Goal: Navigation & Orientation: Find specific page/section

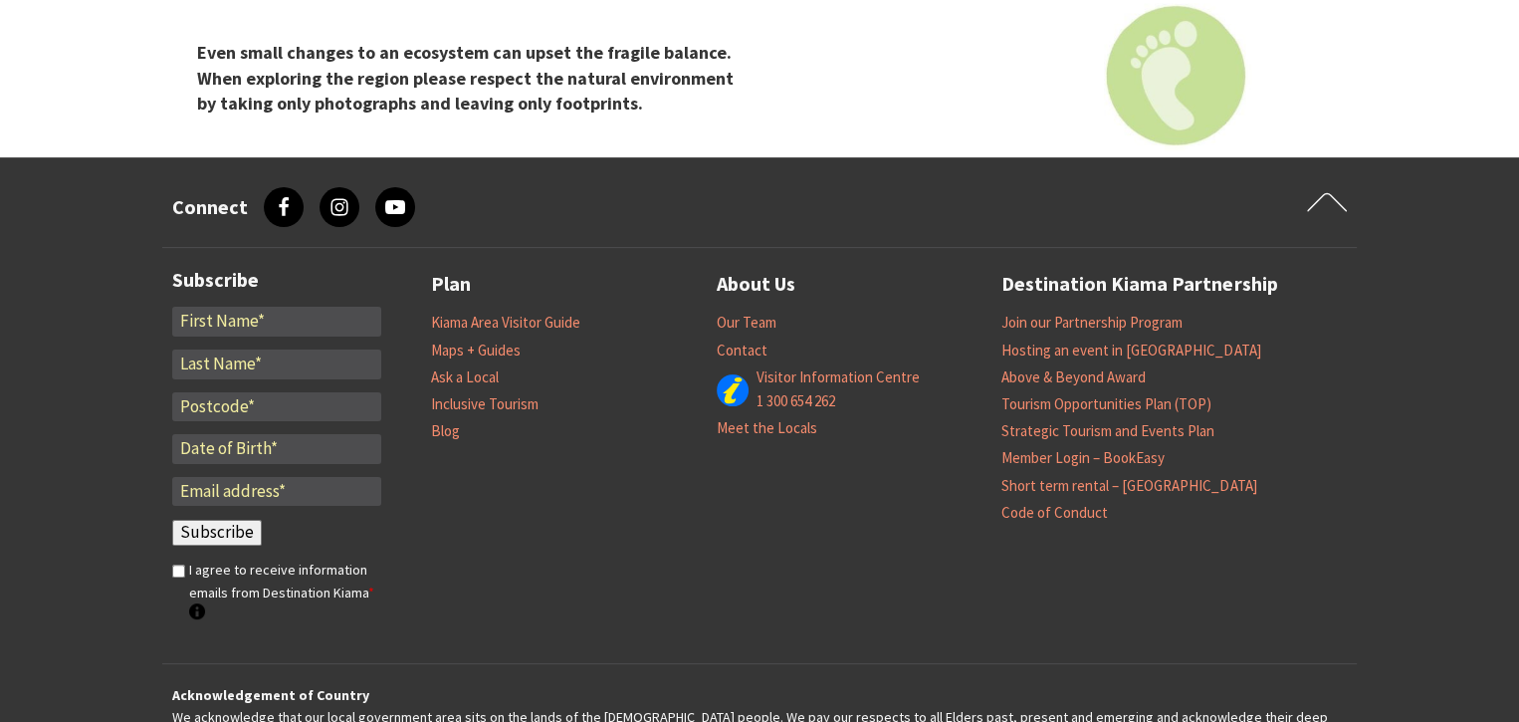
scroll to position [8290, 0]
click at [490, 340] on link "Maps + Guides" at bounding box center [476, 350] width 90 height 20
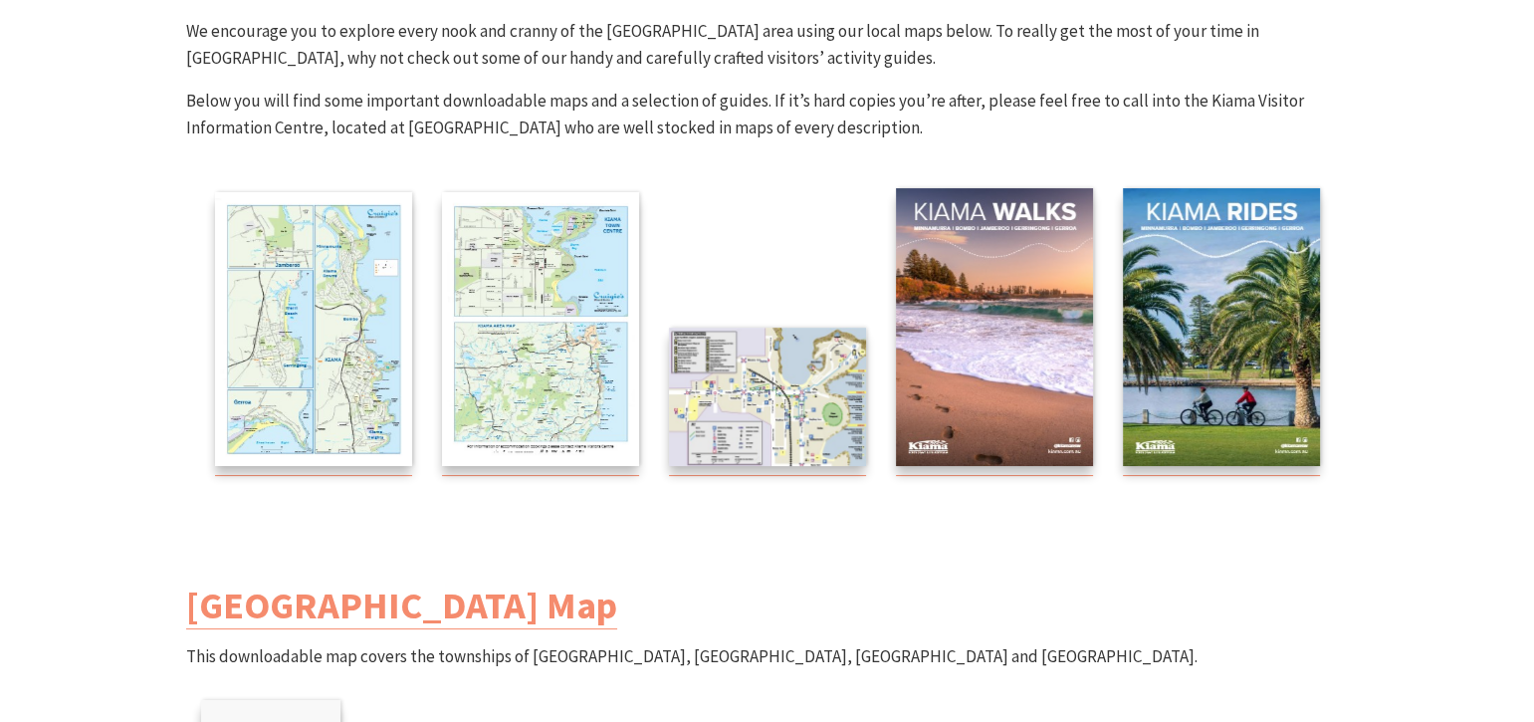
scroll to position [299, 0]
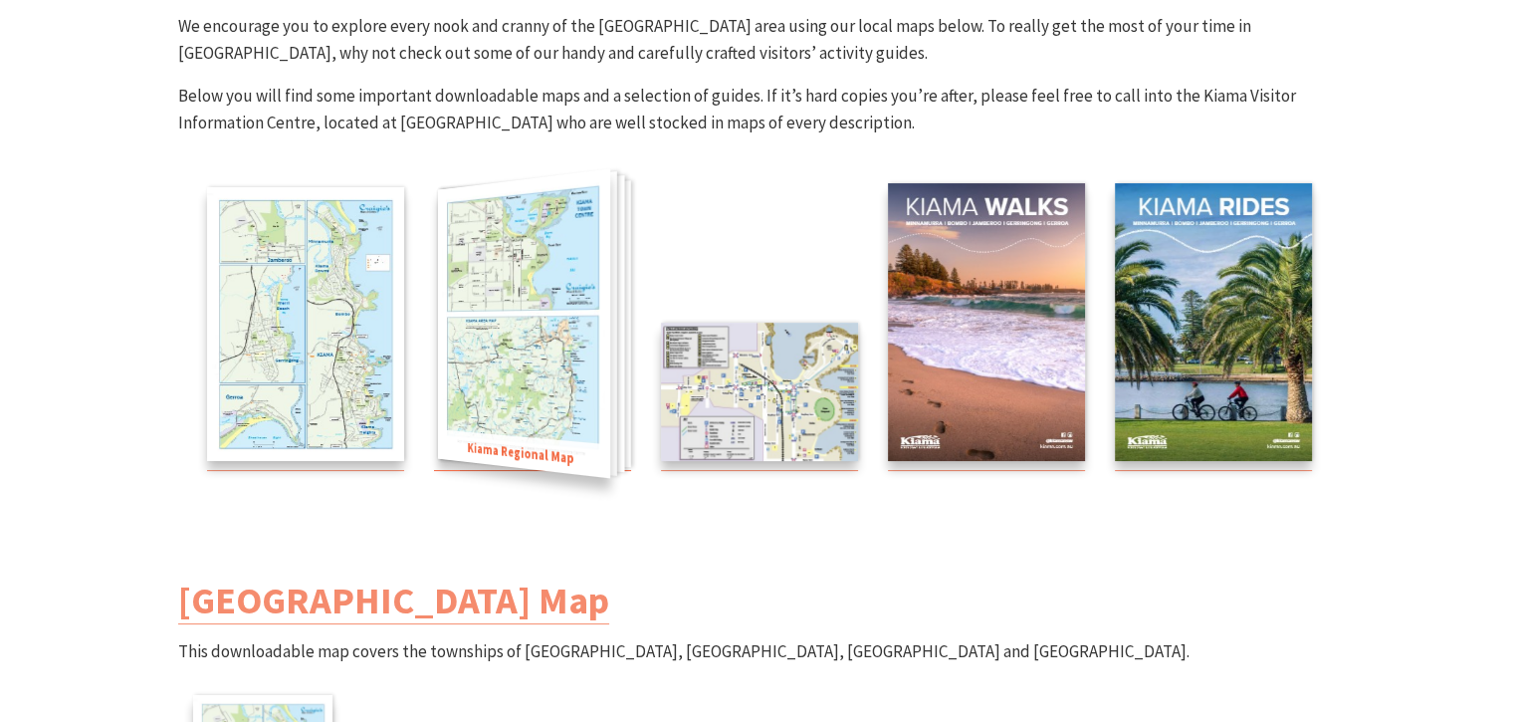
click at [539, 379] on img at bounding box center [524, 324] width 172 height 310
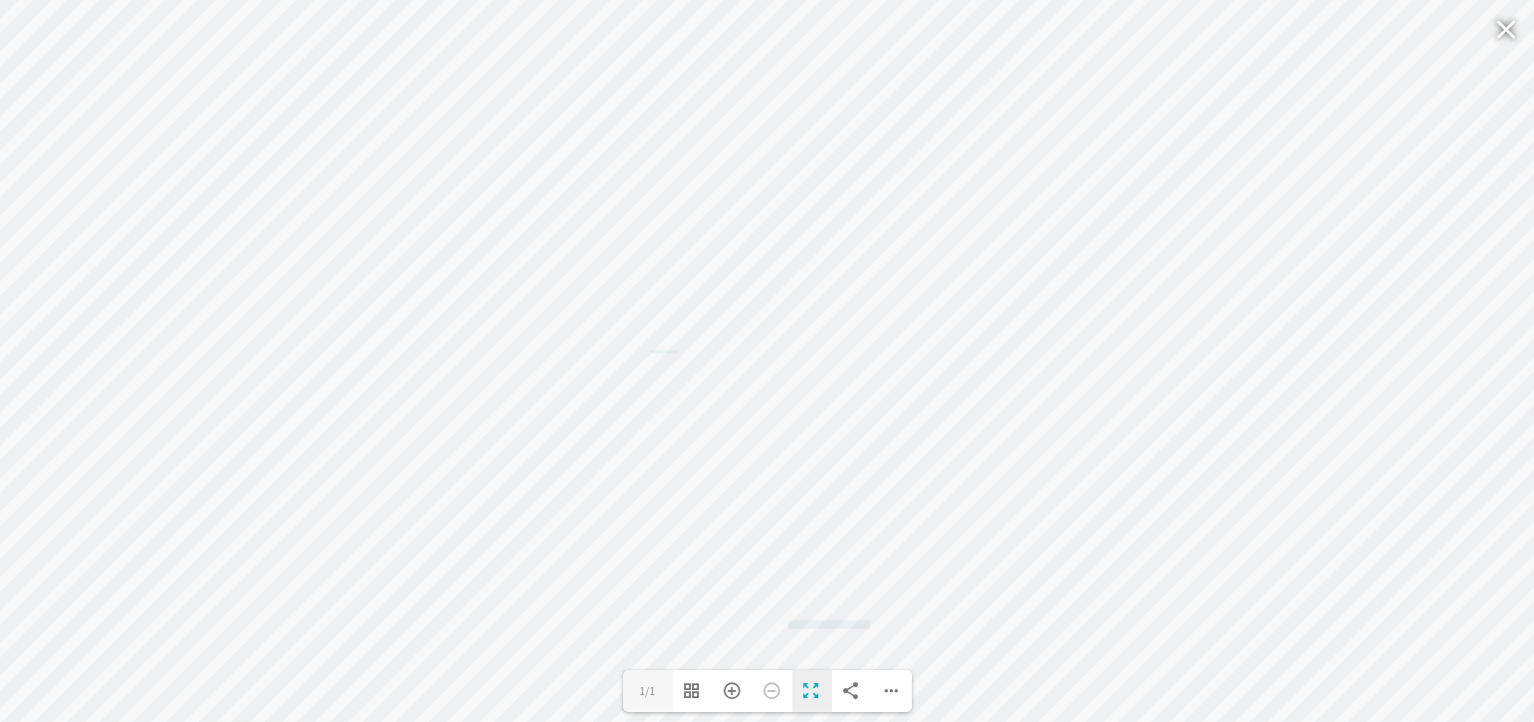
click at [804, 693] on div "Toggle Fullscreen" at bounding box center [813, 691] width 40 height 42
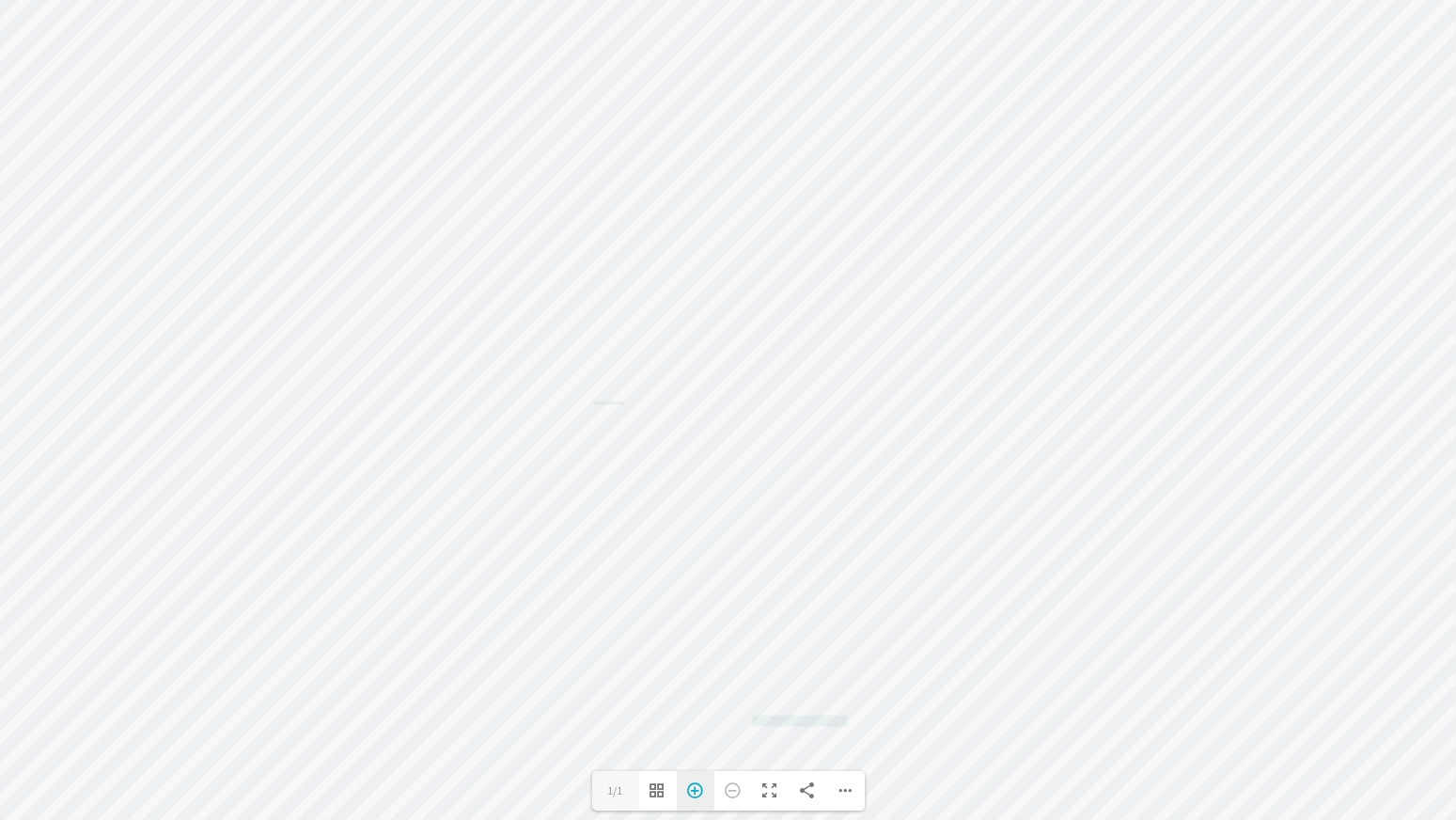
click at [694, 681] on div "Zoom In" at bounding box center [696, 791] width 38 height 40
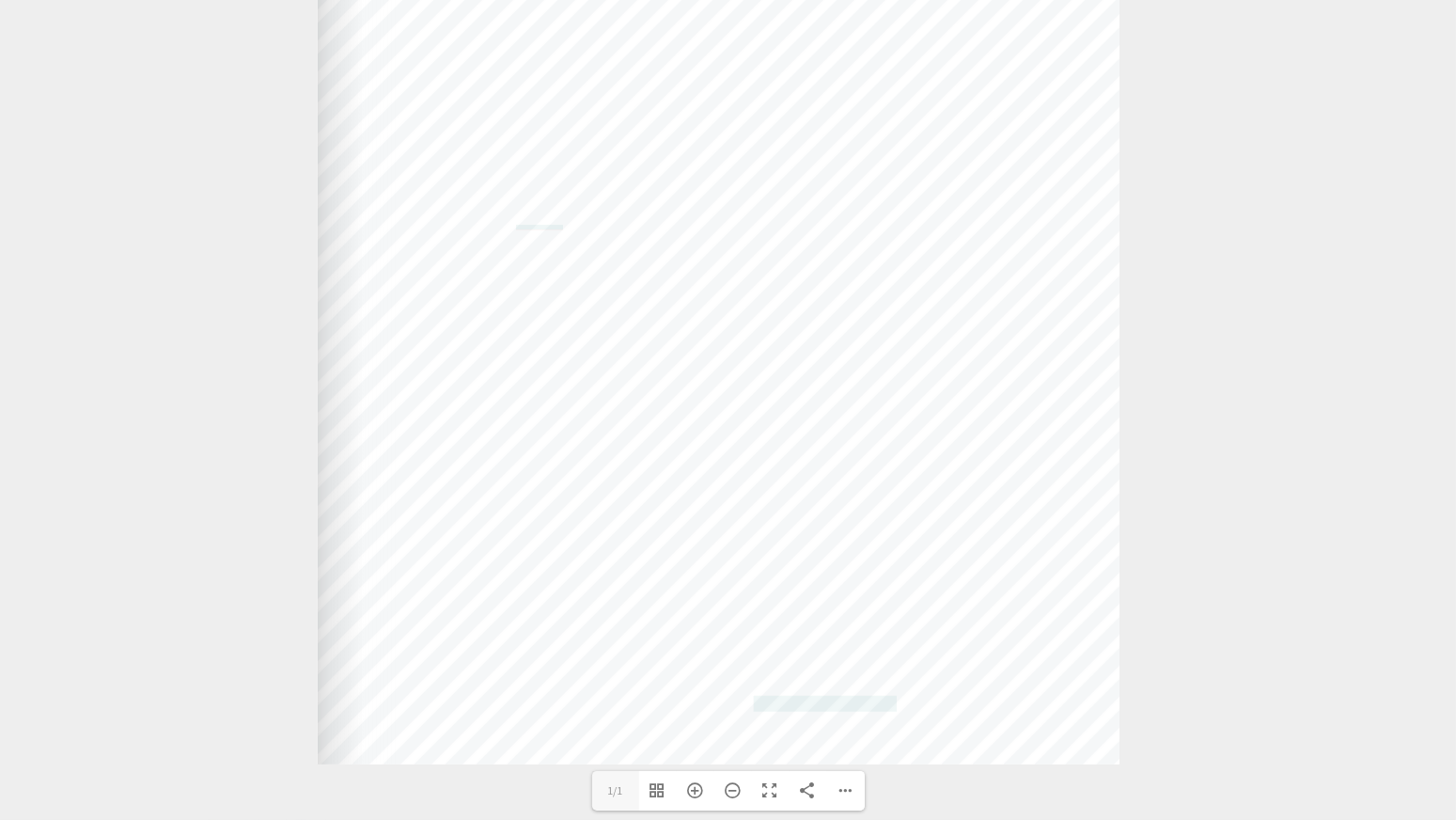
drag, startPoint x: 659, startPoint y: 682, endPoint x: 650, endPoint y: 500, distance: 182.2
click at [650, 500] on div "Web: www.kiama.com.au www.cartodraft.com.au" at bounding box center [719, 208] width 802 height 1115
click at [693, 681] on div "Zoom In" at bounding box center [696, 791] width 38 height 40
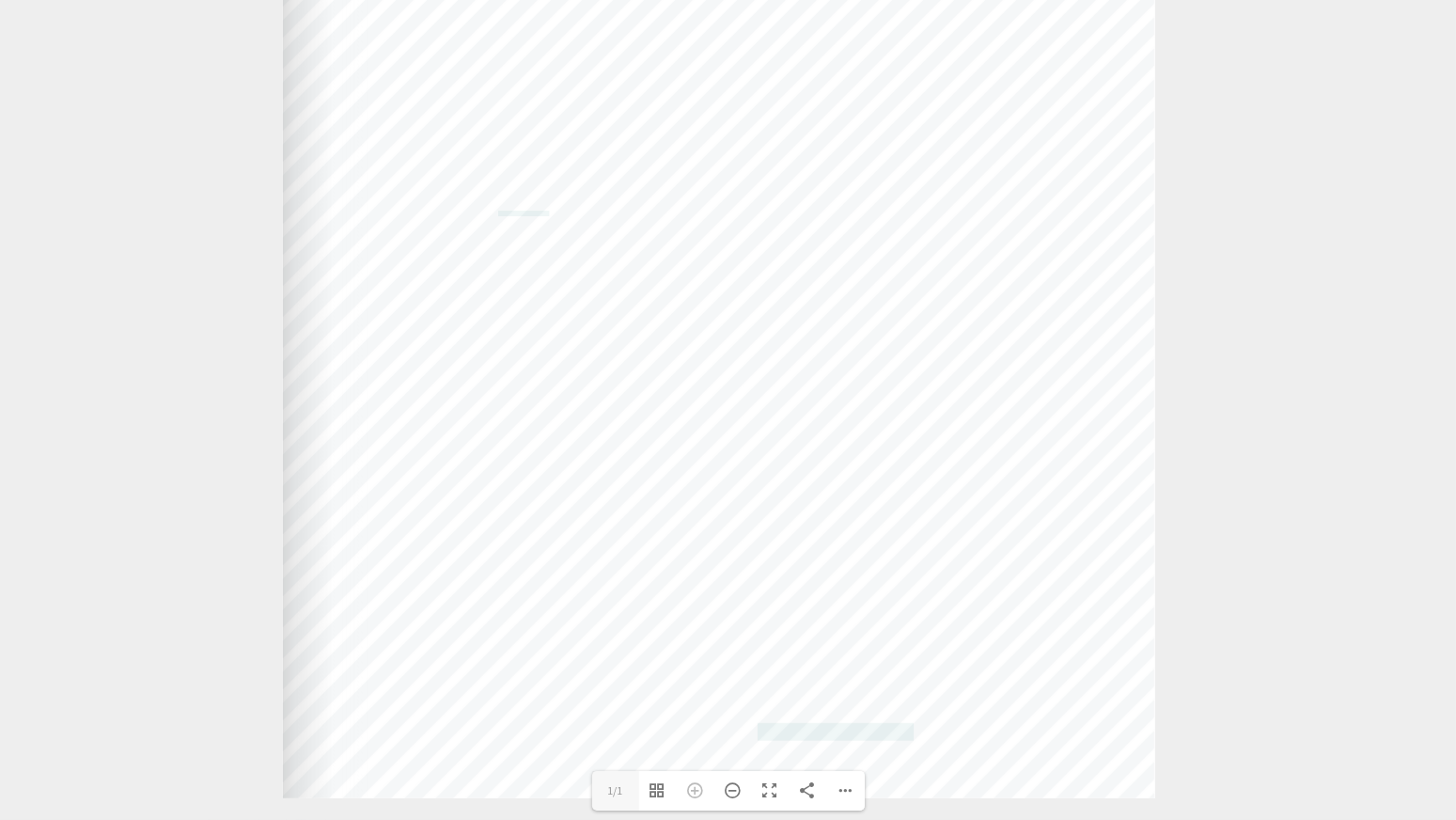
click at [1337, 88] on div "Web: www.kiama.com.au www.cartodraft.com.au" at bounding box center [282, 192] width 2316 height 1213
click at [1237, 24] on div "Web: www.kiama.com.au www.cartodraft.com.au" at bounding box center [282, 192] width 2316 height 1213
